Goal: Task Accomplishment & Management: Complete application form

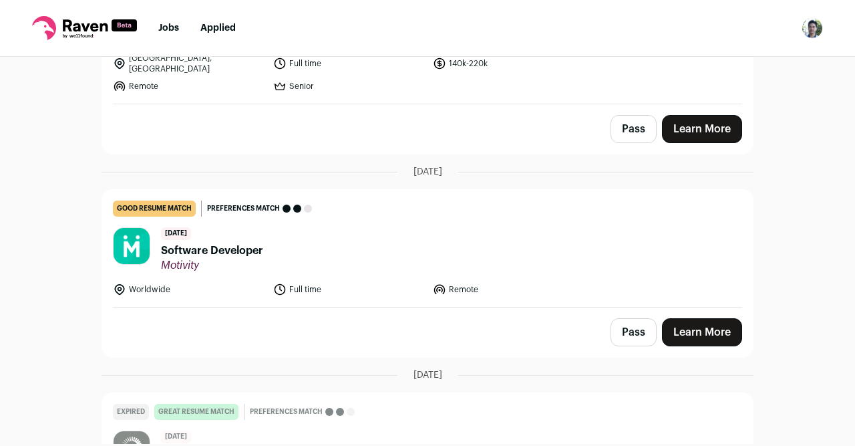
scroll to position [231, 0]
click at [384, 262] on header "[DATE] Software Developer Motivity" at bounding box center [427, 249] width 629 height 45
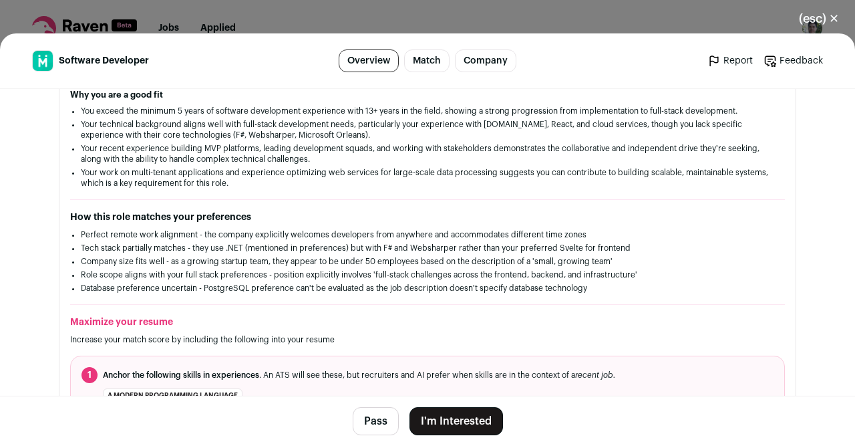
scroll to position [248, 0]
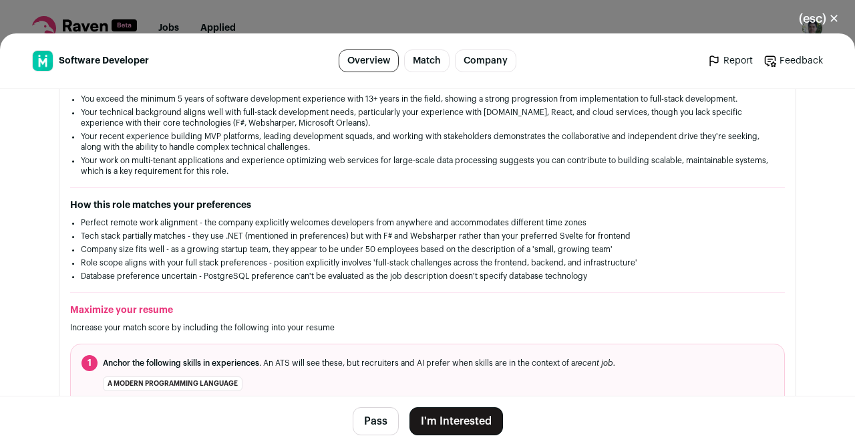
click at [456, 420] on button "I'm Interested" at bounding box center [456, 421] width 94 height 28
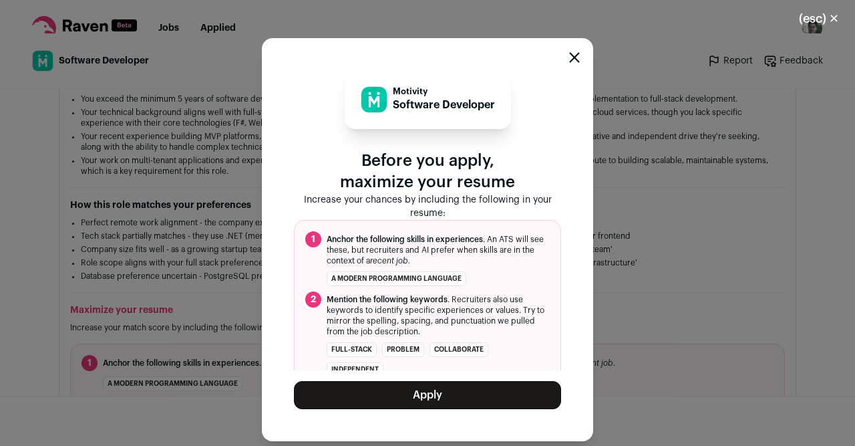
click at [573, 61] on icon "Close modal" at bounding box center [574, 57] width 11 height 11
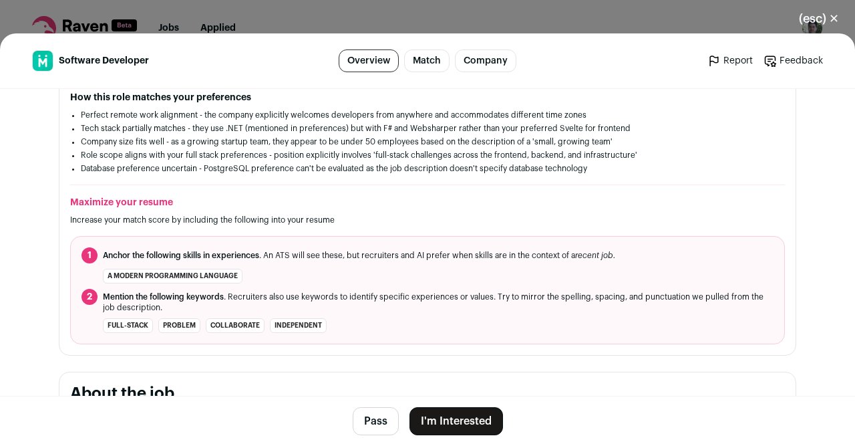
scroll to position [361, 0]
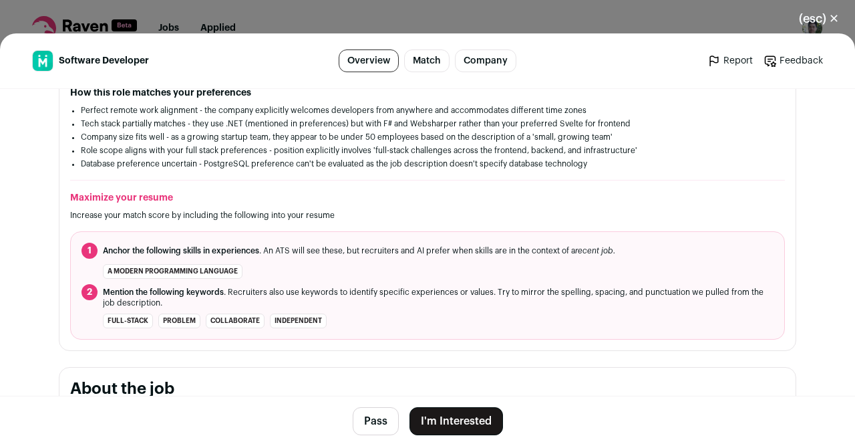
click at [77, 181] on div "good resume match You meet the must-have requirements but are missing some nice…" at bounding box center [427, 139] width 736 height 401
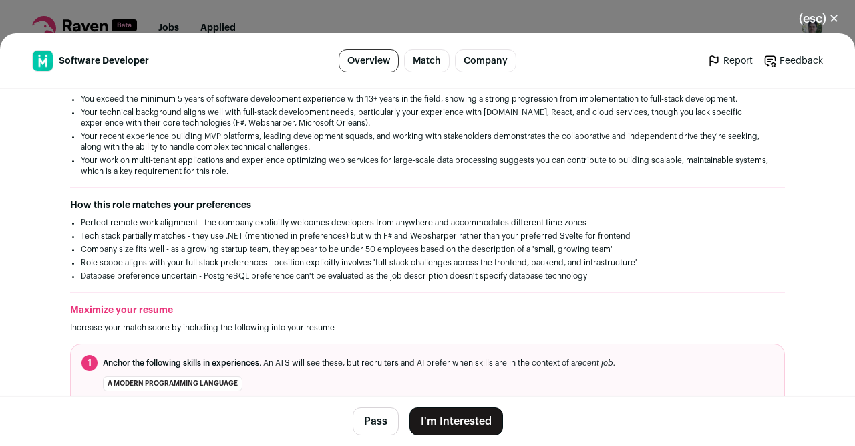
scroll to position [248, 0]
click at [133, 176] on li "Your work on multi-tenant applications and experience optimizing web services f…" at bounding box center [427, 165] width 693 height 21
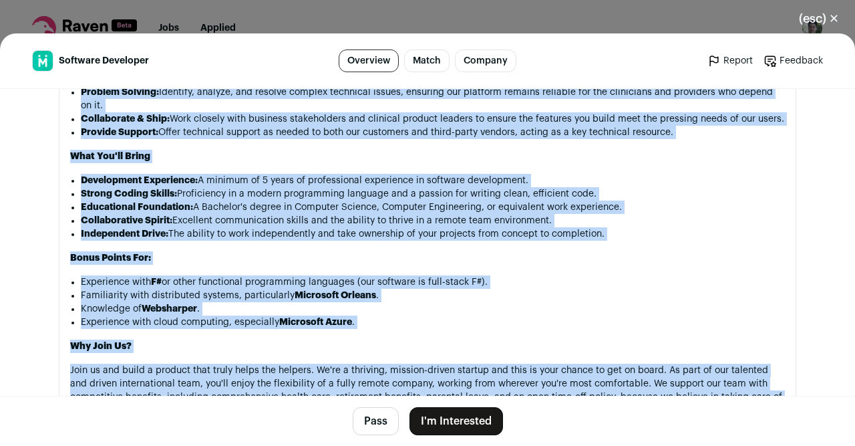
scroll to position [1022, 0]
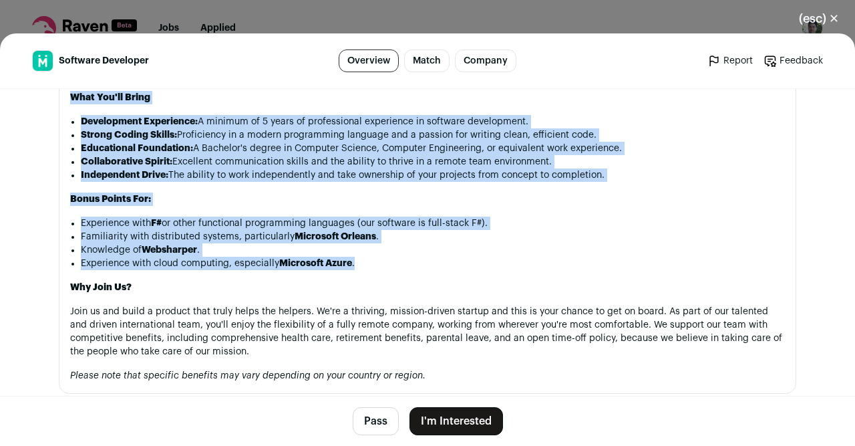
drag, startPoint x: 73, startPoint y: 156, endPoint x: 376, endPoint y: 277, distance: 326.2
click at [376, 277] on div "Motivity is seeking two .Net software developers to add to our growing team. We…" at bounding box center [427, 65] width 715 height 633
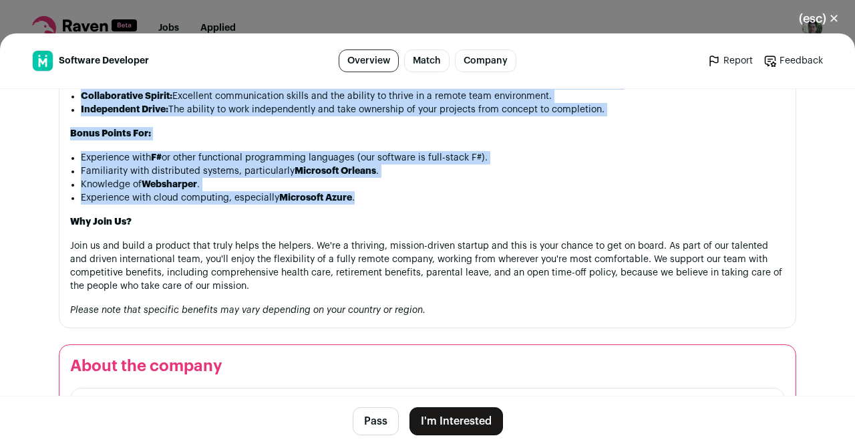
scroll to position [1087, 0]
click at [468, 420] on button "I'm Interested" at bounding box center [456, 421] width 94 height 28
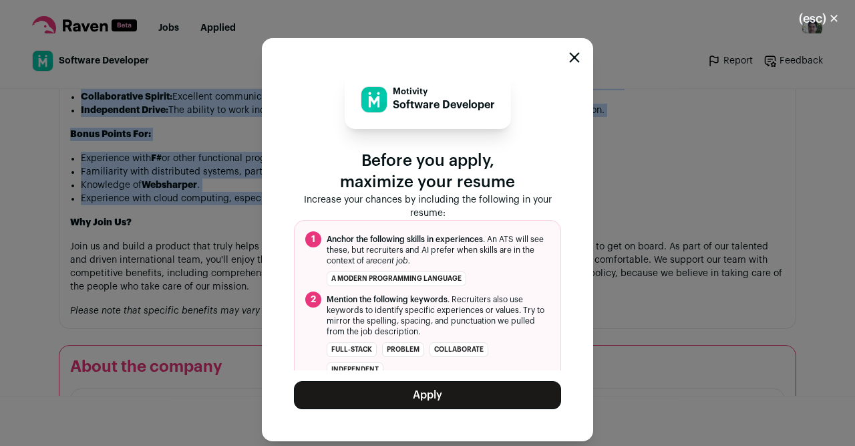
click at [449, 389] on button "Apply" at bounding box center [427, 395] width 267 height 28
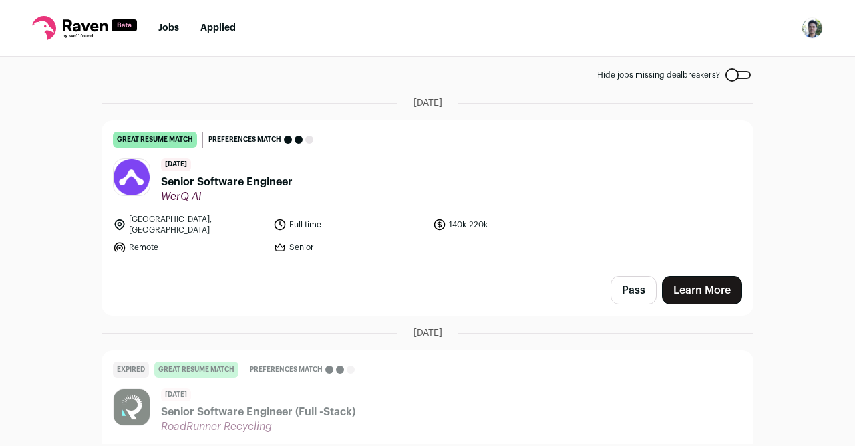
scroll to position [0, 0]
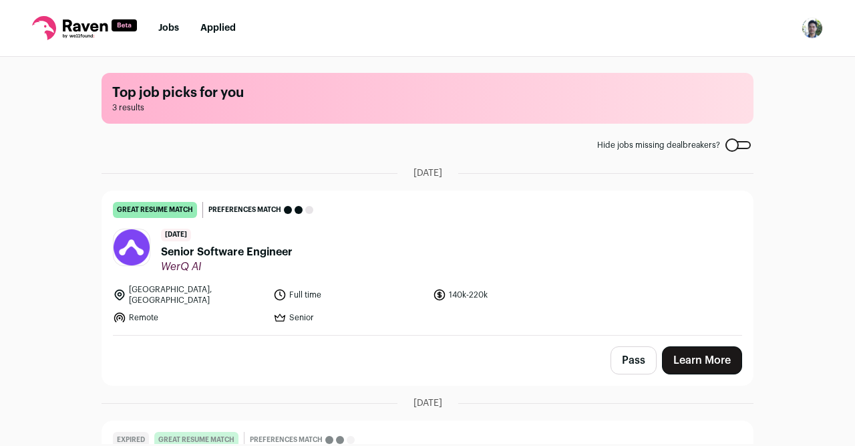
drag, startPoint x: 218, startPoint y: 18, endPoint x: 216, endPoint y: 34, distance: 16.2
click at [216, 34] on nav "Jobs Applied Settings Notifications Preferences Resume Subscription FAQs Logout" at bounding box center [427, 28] width 855 height 57
click at [216, 33] on link "Applied" at bounding box center [217, 27] width 35 height 9
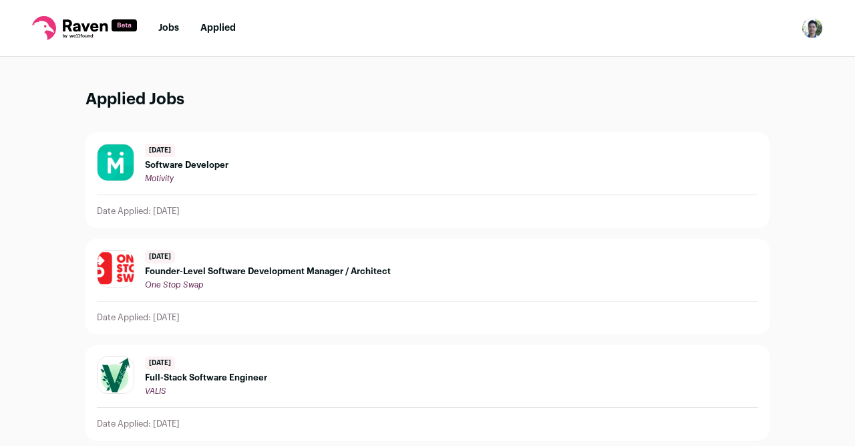
click at [257, 280] on div "One Stop Swap" at bounding box center [268, 284] width 246 height 11
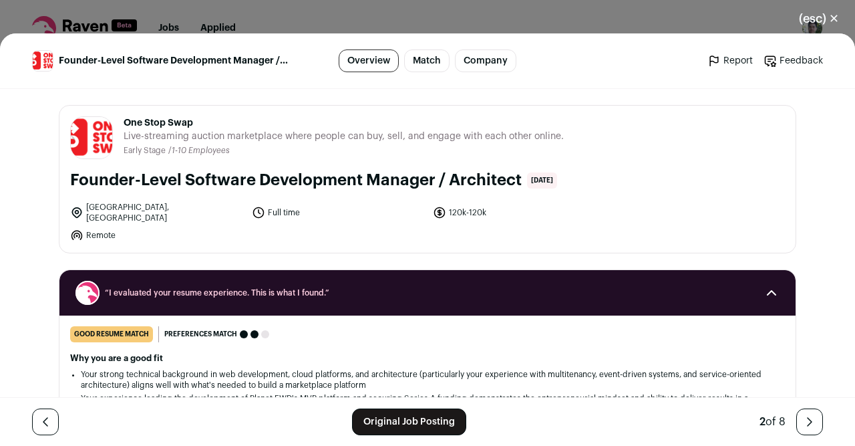
click at [433, 65] on link "Match" at bounding box center [426, 60] width 45 height 23
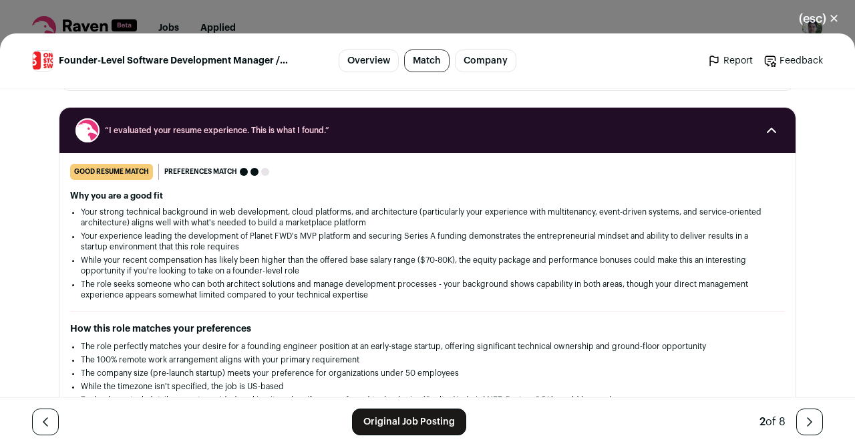
click at [502, 66] on link "Company" at bounding box center [485, 60] width 61 height 23
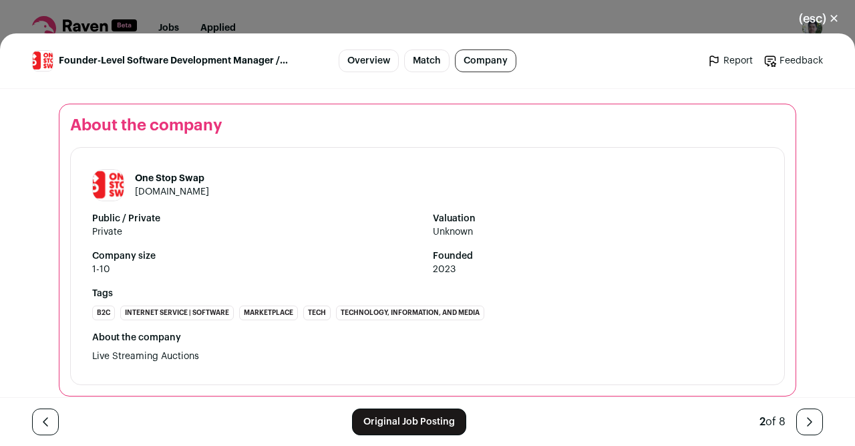
scroll to position [1107, 0]
click at [818, 22] on button "(esc) ✕" at bounding box center [819, 18] width 72 height 29
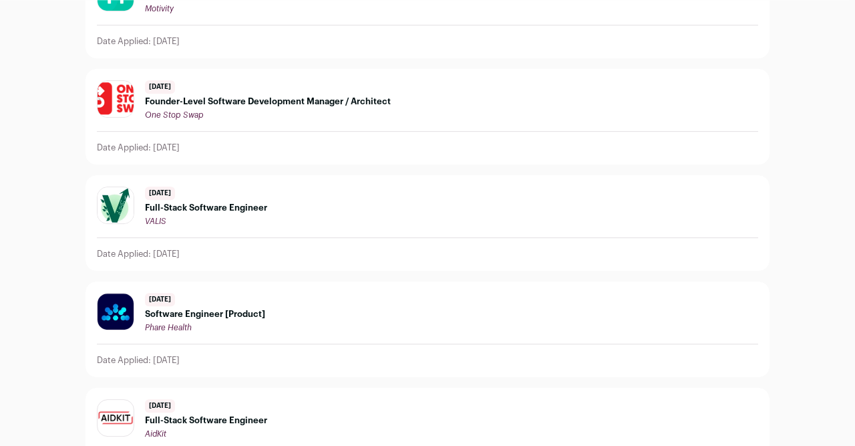
scroll to position [0, 0]
